Goal: Task Accomplishment & Management: Use online tool/utility

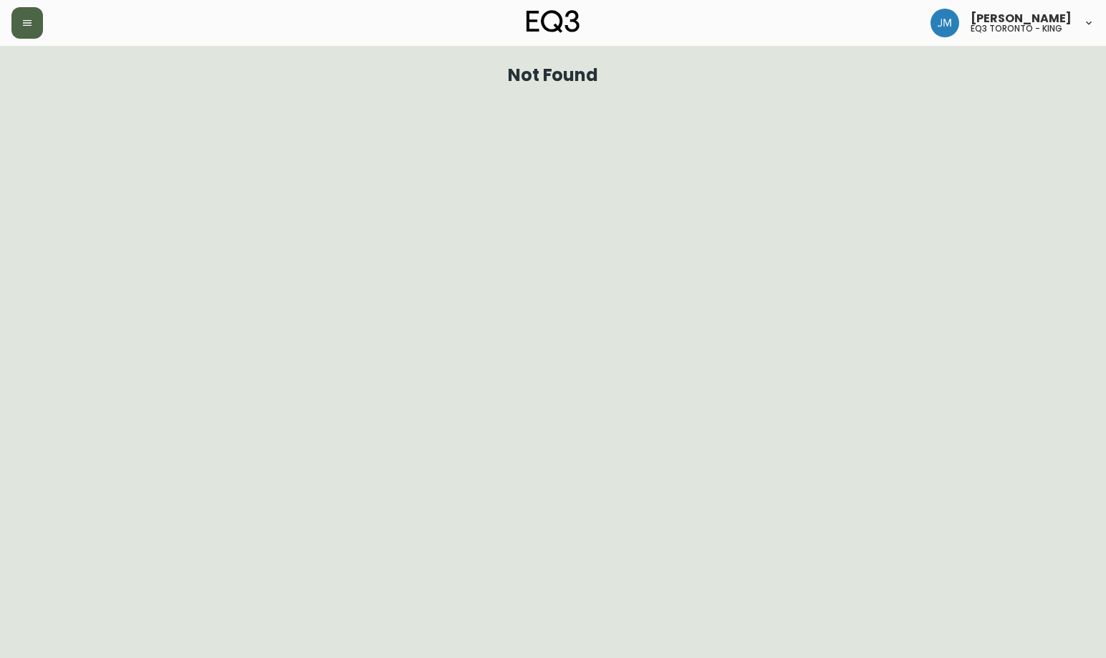
click at [35, 20] on button "button" at bounding box center [27, 23] width 32 height 32
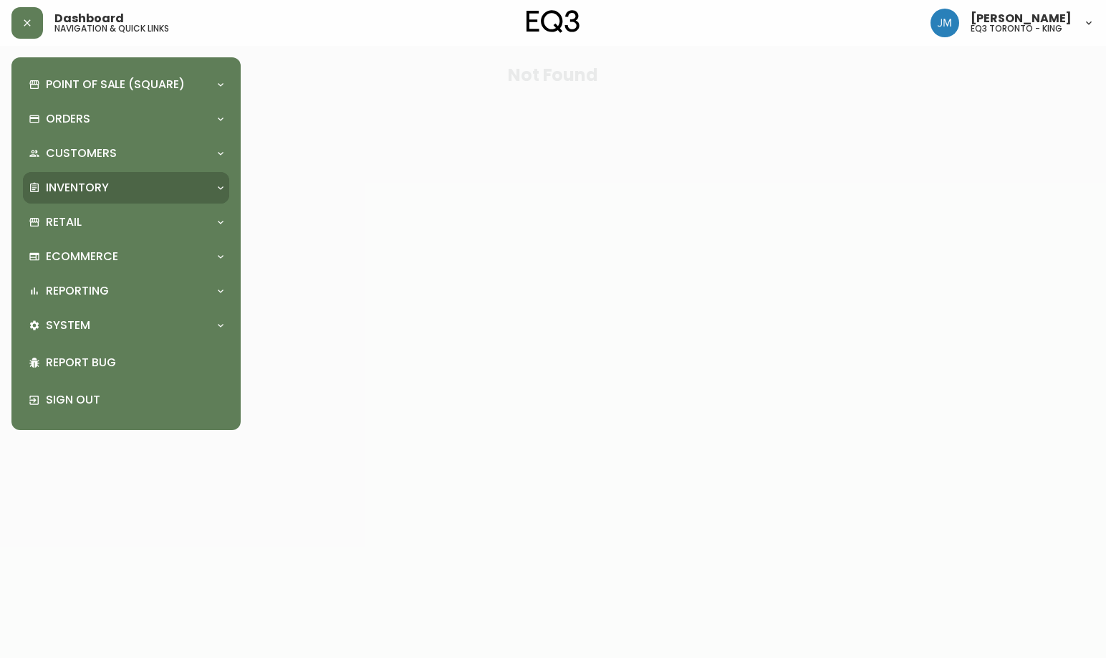
click at [112, 201] on div "Inventory" at bounding box center [126, 188] width 206 height 32
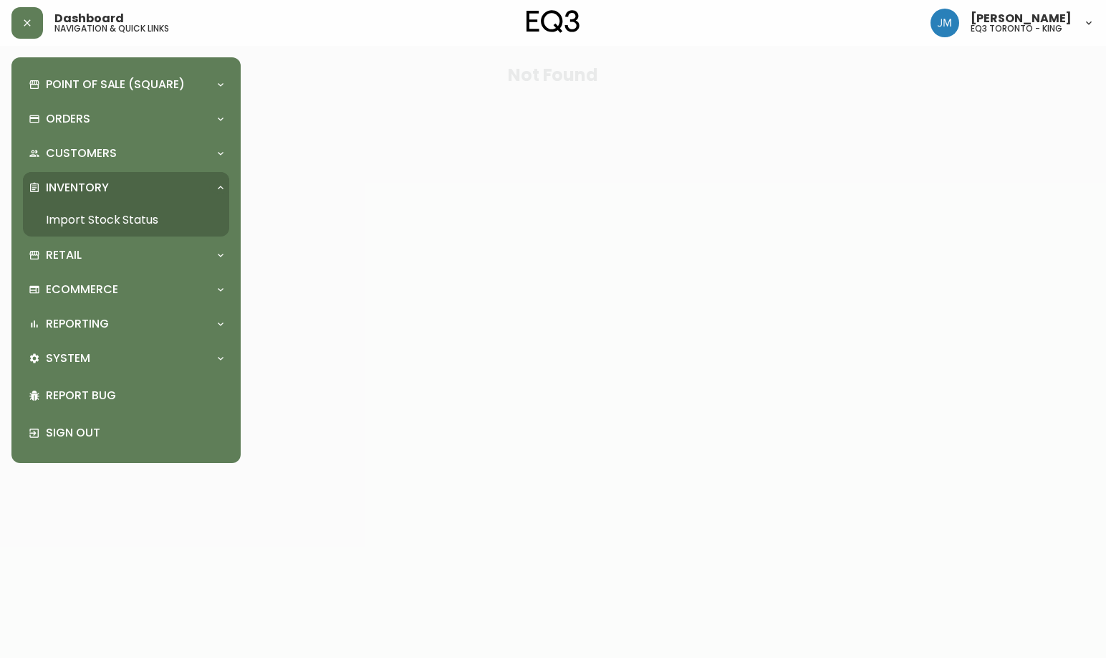
click at [140, 220] on link "Import Stock Status" at bounding box center [126, 220] width 206 height 33
